Goal: Task Accomplishment & Management: Use online tool/utility

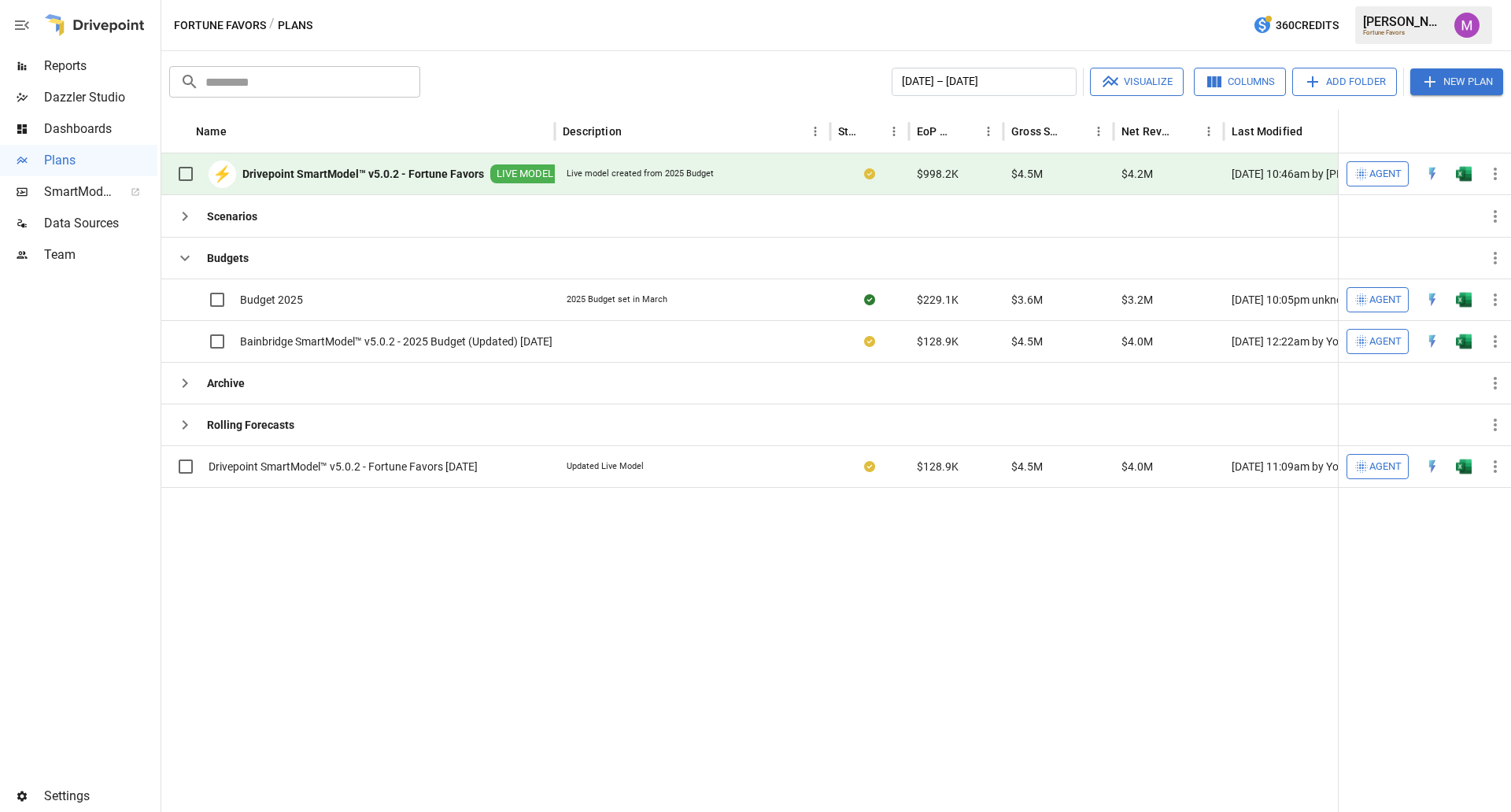
click at [400, 169] on b "Drivepoint SmartModel™ v5.0.2 - Fortune Favors" at bounding box center [363, 174] width 242 height 15
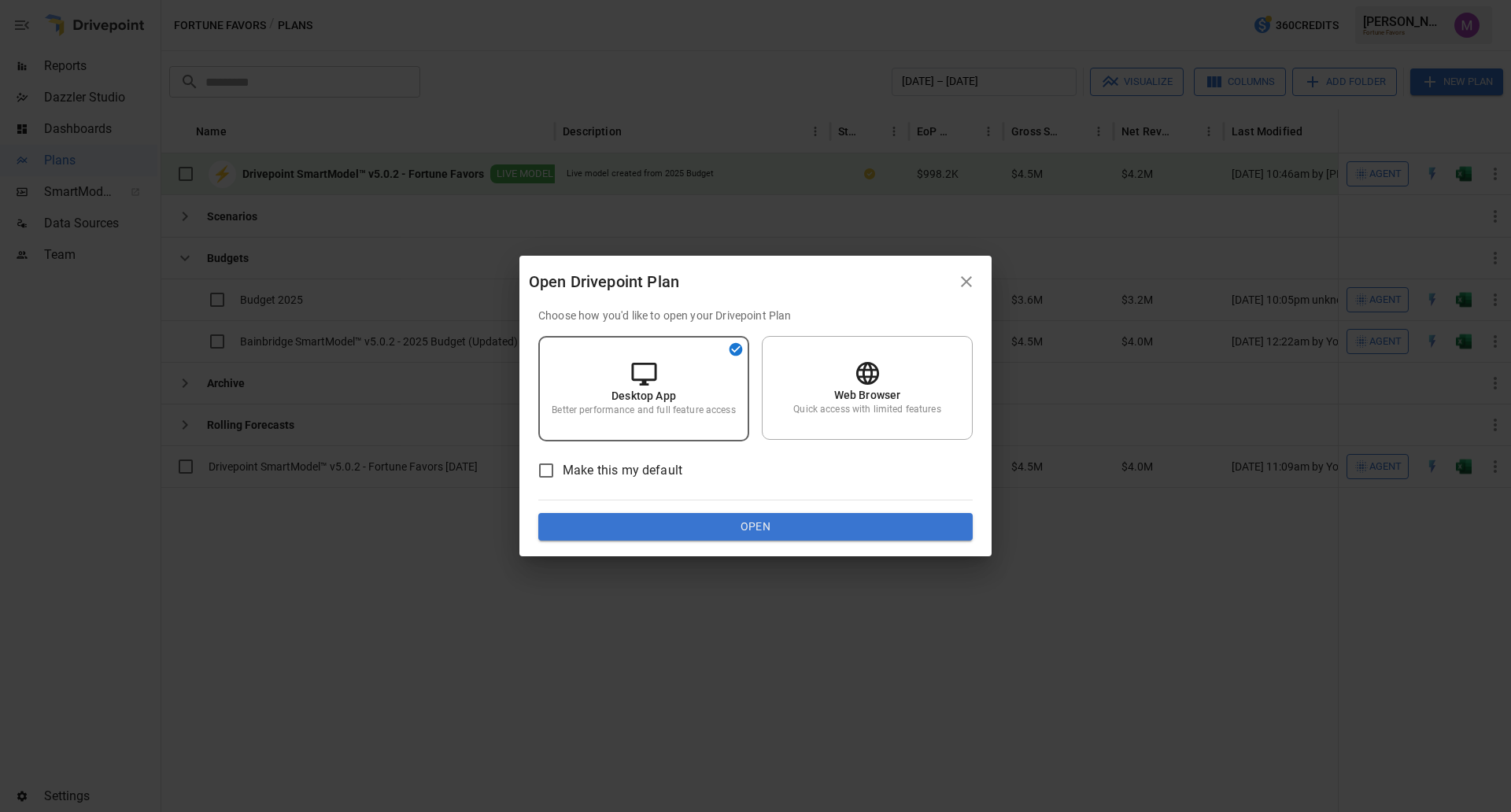
click at [746, 523] on button "Open" at bounding box center [755, 526] width 434 height 28
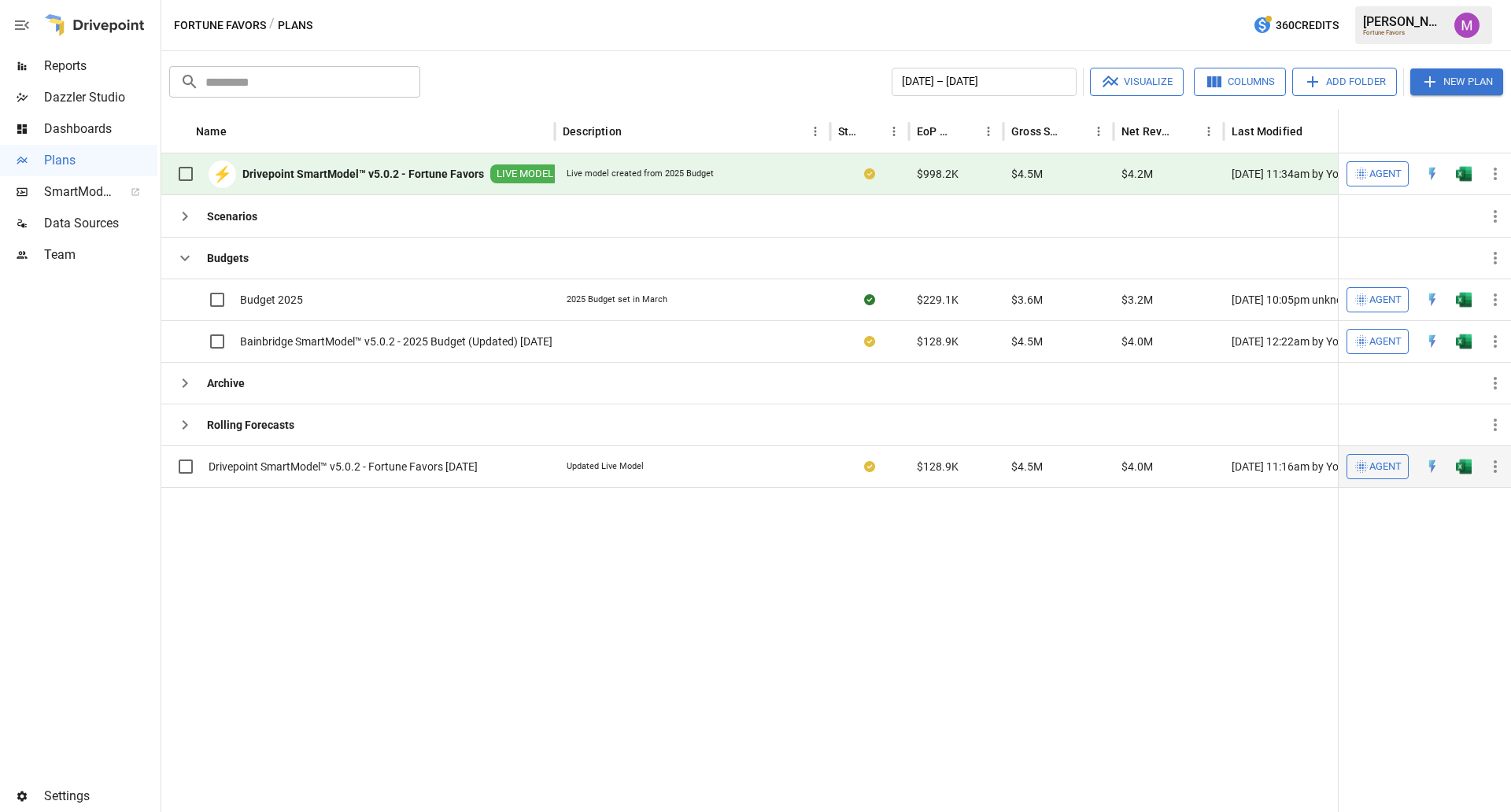
click at [414, 479] on div "Drivepoint SmartModel™ v5.0.2 - Fortune Favors [DATE]" at bounding box center [323, 467] width 309 height 33
click at [416, 466] on span "Drivepoint SmartModel™ v5.0.2 - Fortune Favors [DATE]" at bounding box center [344, 467] width 269 height 15
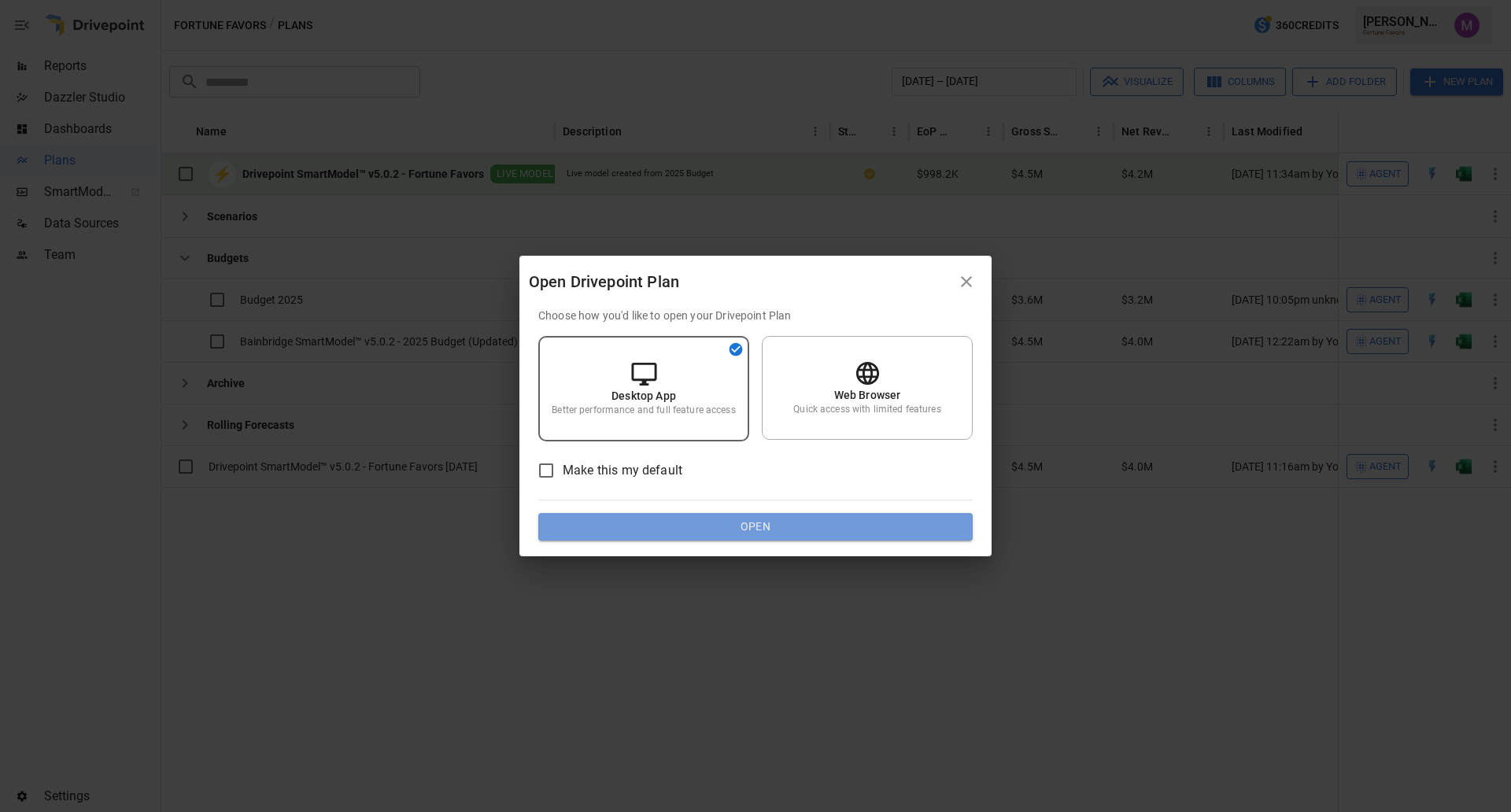
click at [833, 518] on button "Open" at bounding box center [755, 526] width 434 height 28
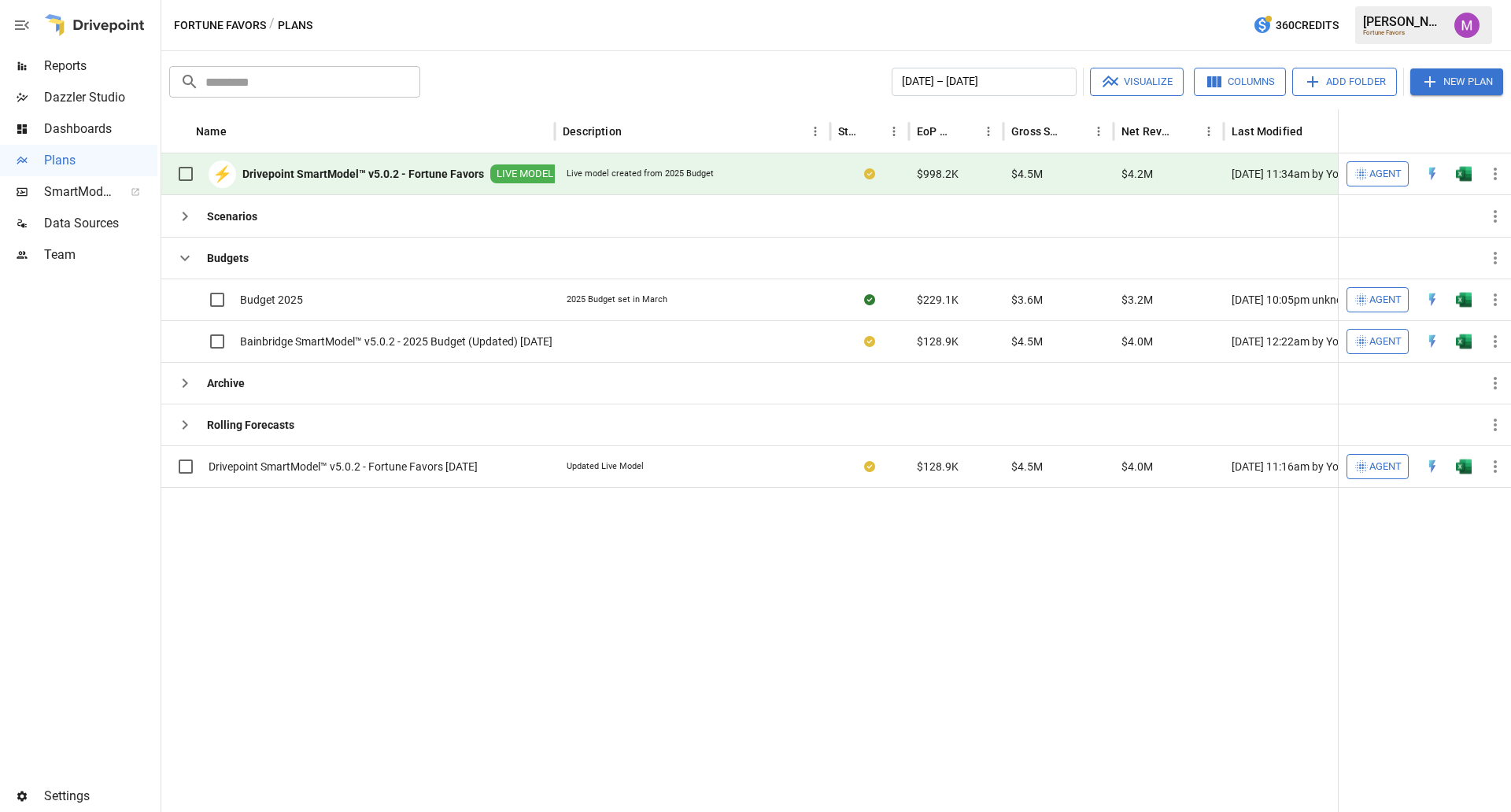
click at [798, 21] on div "Fortune Favors / Plans 360 Credits [PERSON_NAME] Favors" at bounding box center [836, 25] width 1349 height 50
click at [490, 343] on span "Bainbridge SmartModel™ v5.0.2 - 2025 Budget (Updated) [DATE]" at bounding box center [396, 342] width 313 height 15
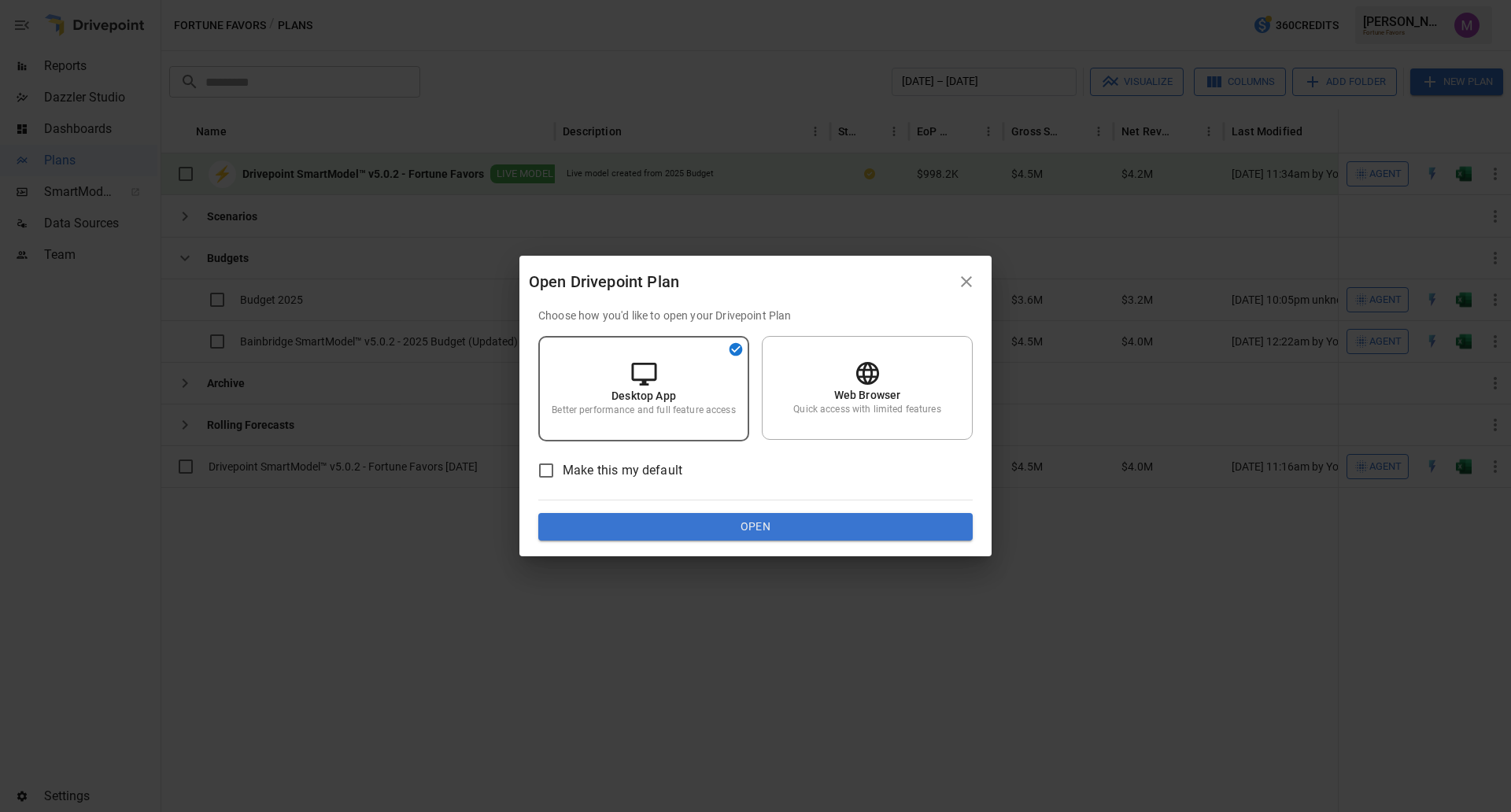
click at [659, 516] on button "Open" at bounding box center [755, 526] width 434 height 28
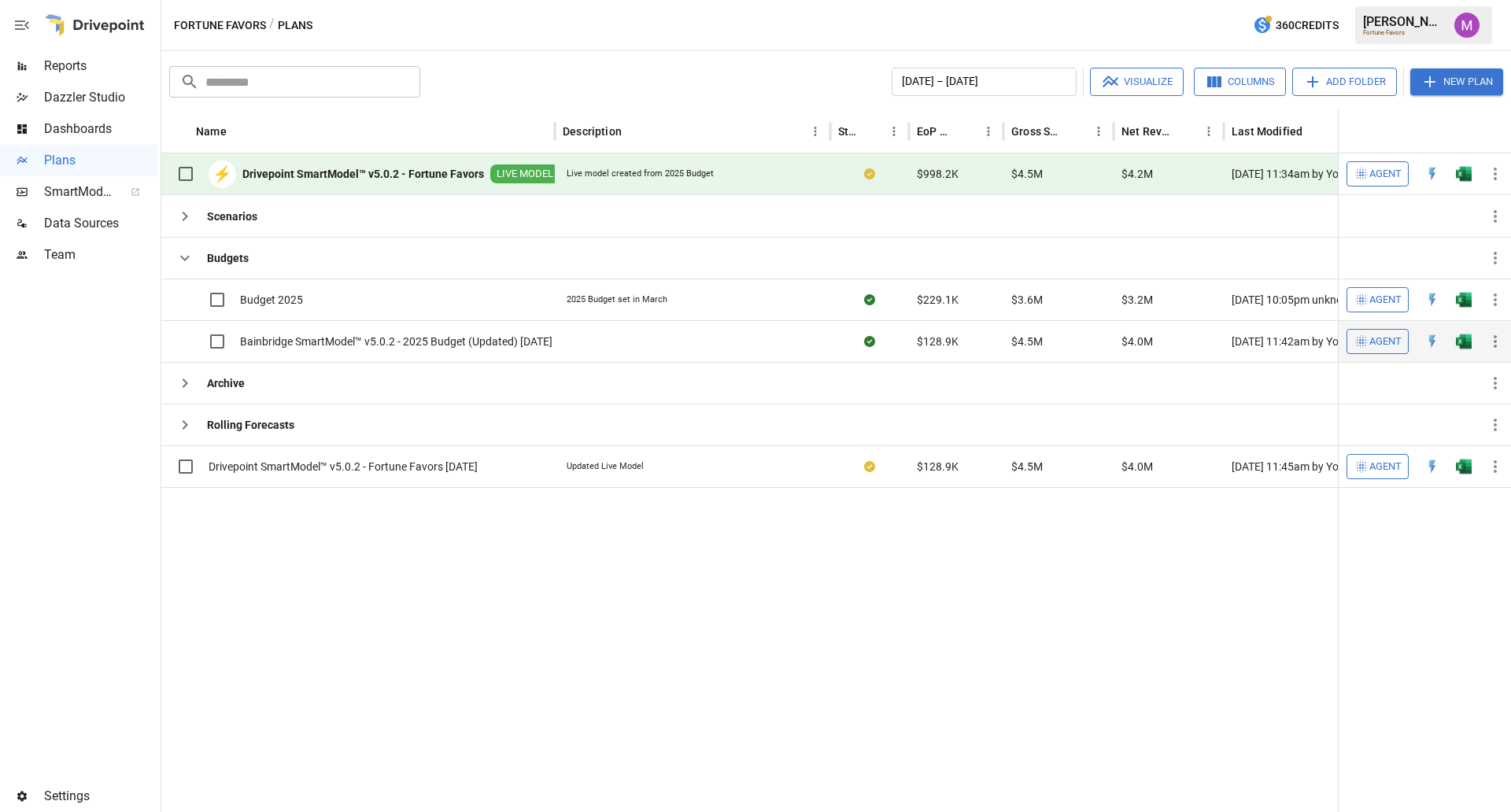
click at [435, 346] on span "Bainbridge SmartModel™ v5.0.2 - 2025 Budget (Updated) [DATE]" at bounding box center [396, 342] width 313 height 15
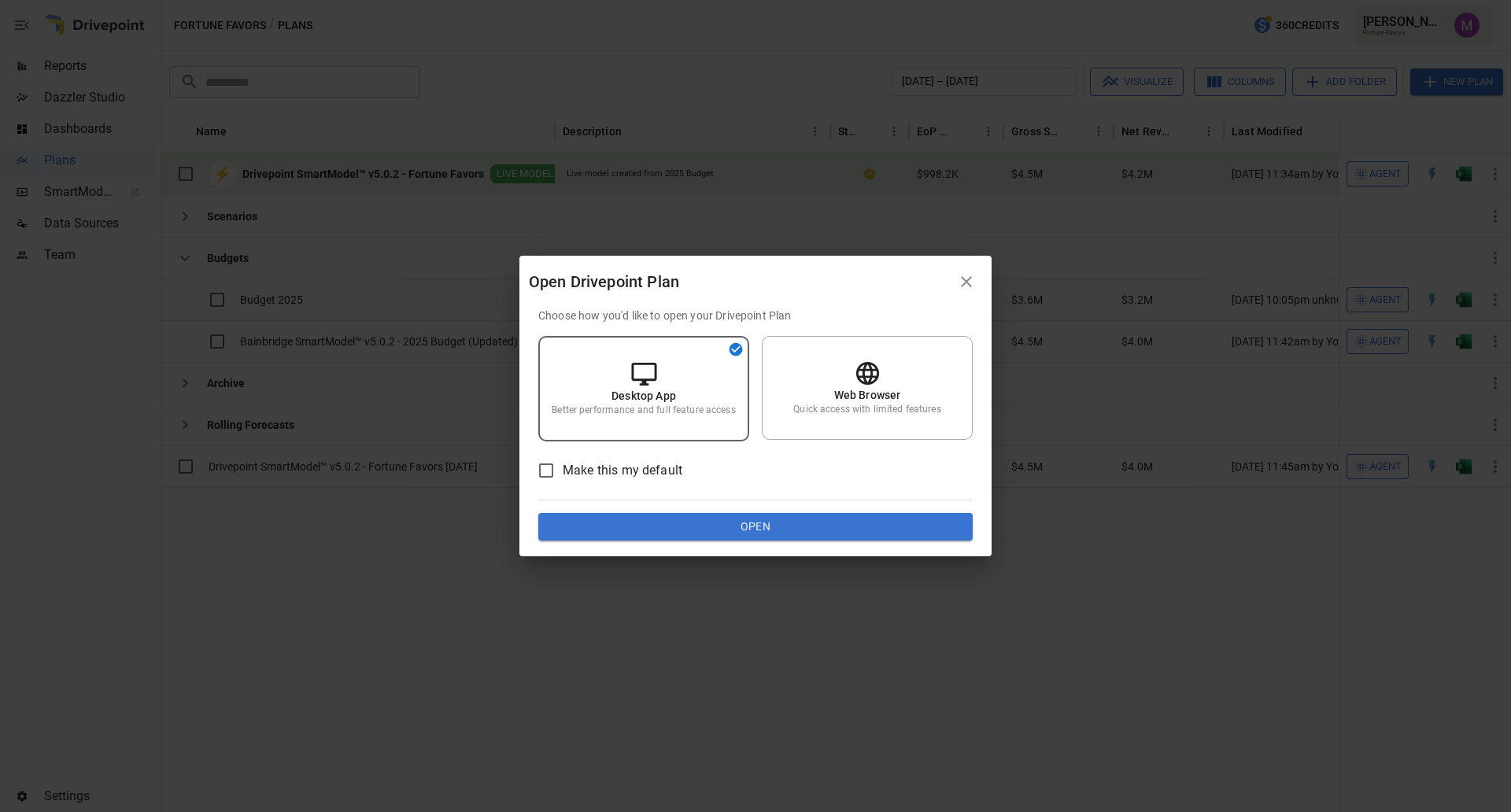
click at [815, 524] on button "Open" at bounding box center [755, 526] width 434 height 28
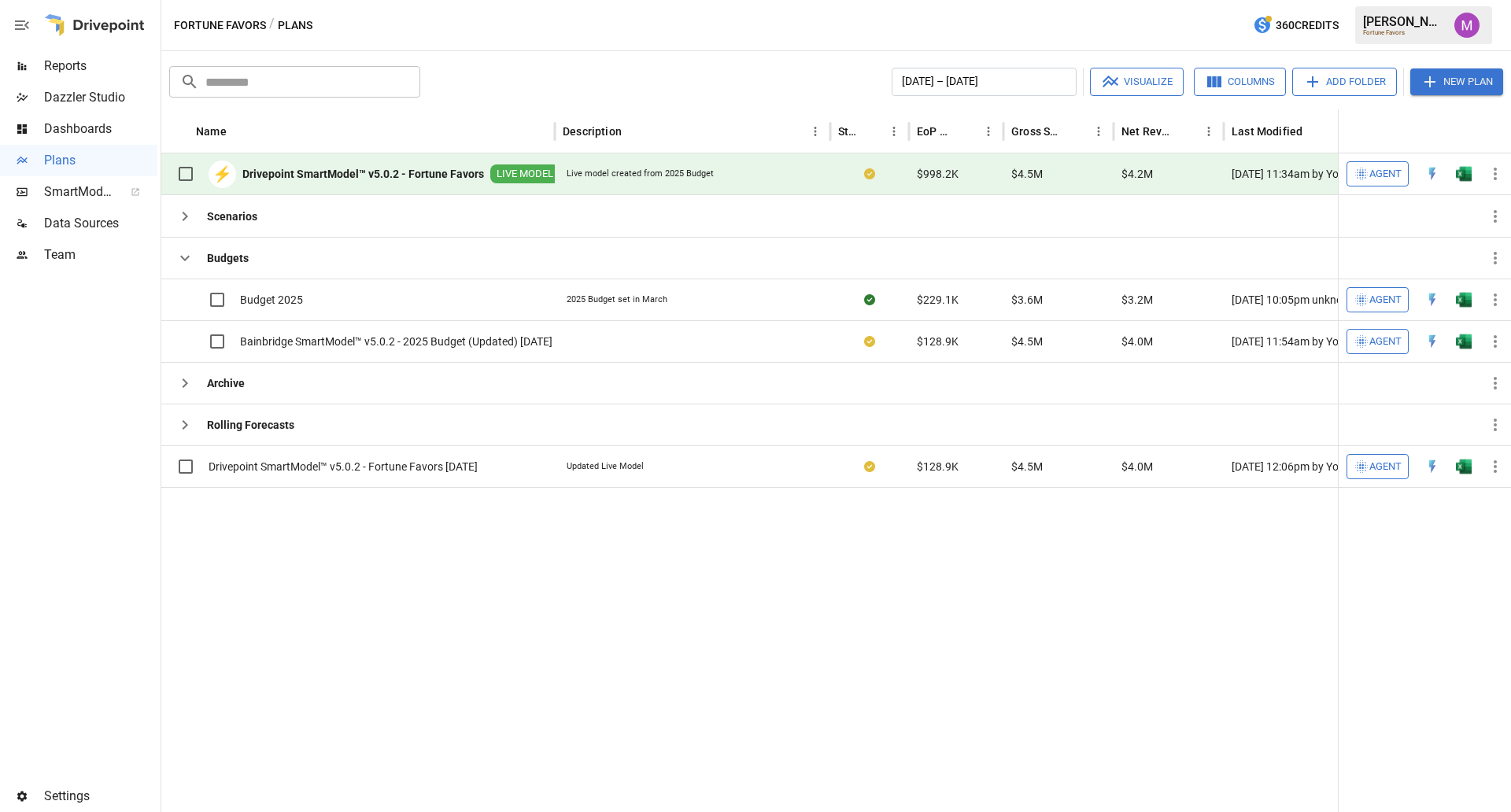
click at [783, 658] on div at bounding box center [791, 649] width 1259 height 325
click at [1483, 8] on div at bounding box center [1467, 25] width 44 height 44
click at [1470, 19] on img "Umer Muhammed" at bounding box center [1467, 25] width 25 height 25
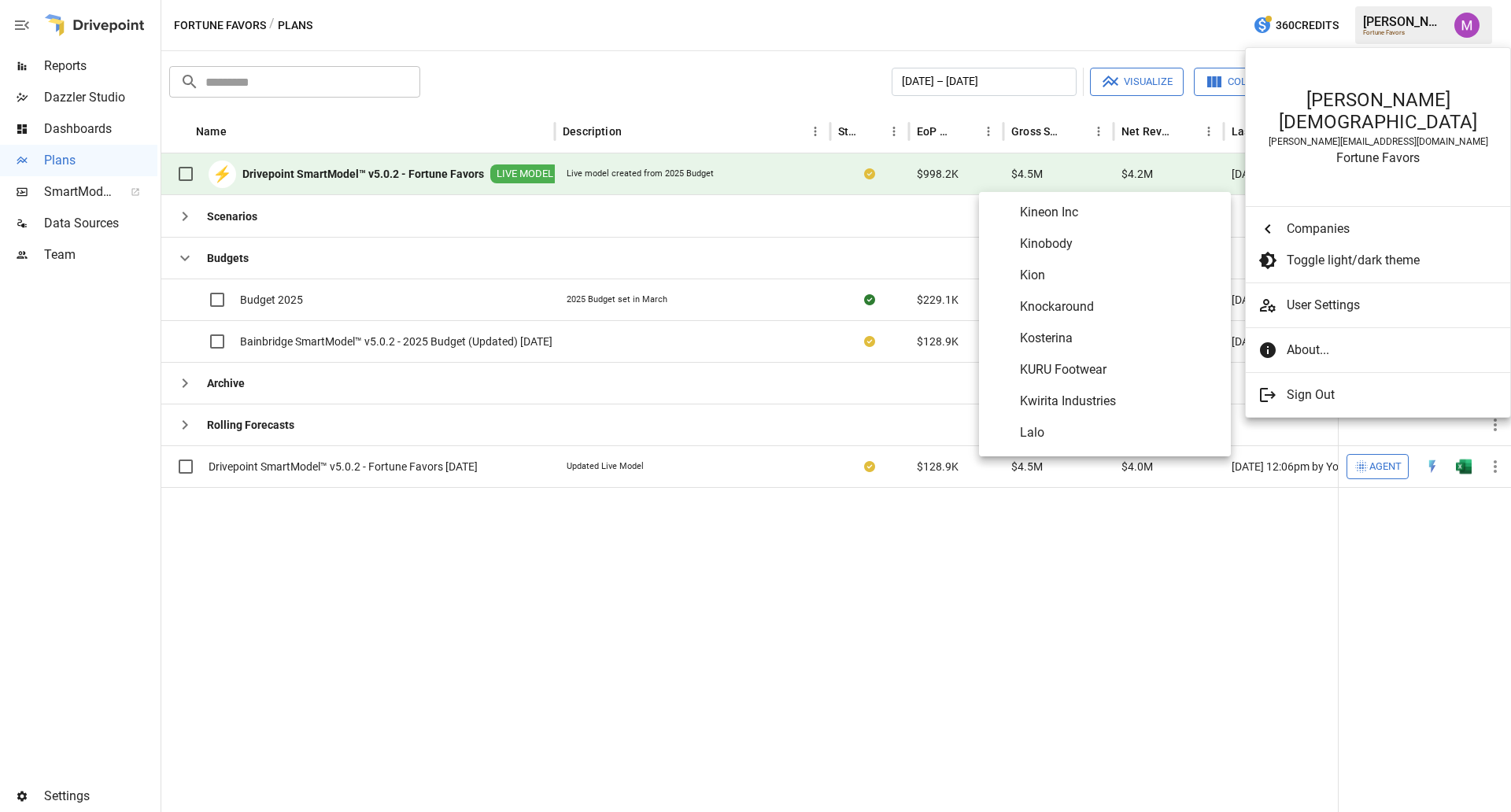
scroll to position [4861, 0]
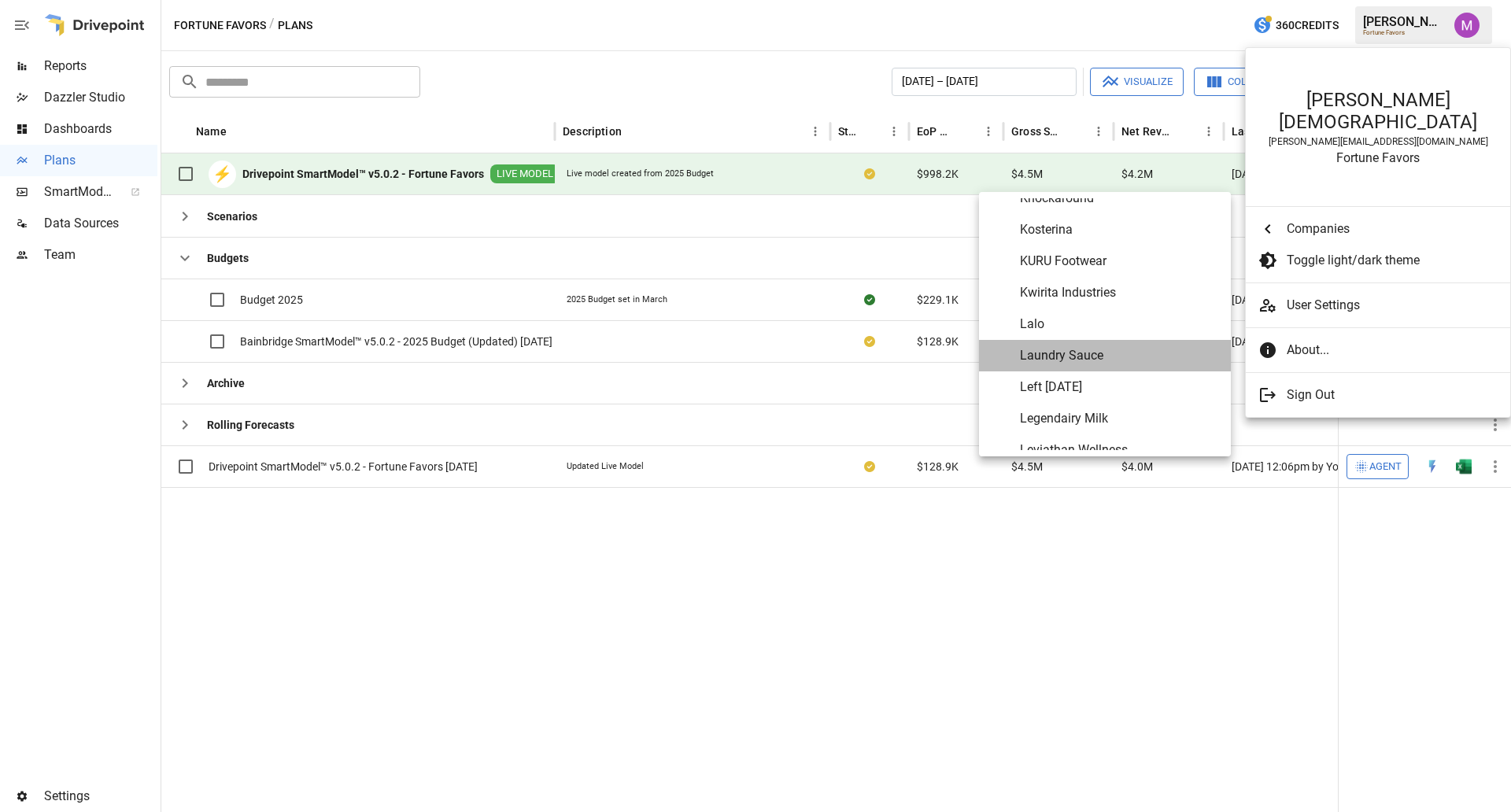
click at [1077, 359] on span "Laundry Sauce" at bounding box center [1119, 356] width 198 height 19
